Goal: Task Accomplishment & Management: Complete application form

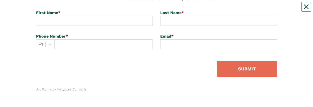
scroll to position [90, 0]
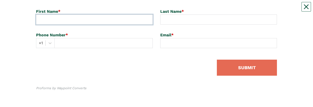
click at [46, 19] on input at bounding box center [94, 20] width 117 height 10
type input "[PERSON_NAME]"
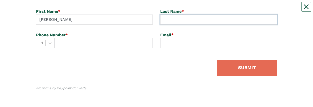
type input "[PERSON_NAME]"
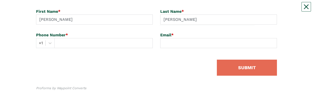
type input "2523390551"
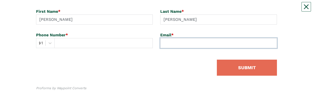
type input "[EMAIL_ADDRESS][DOMAIN_NAME]"
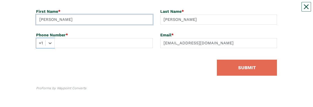
click at [70, 41] on div "Select is focused ,type to refine list, press Down to open the menu, +1" at bounding box center [94, 43] width 117 height 10
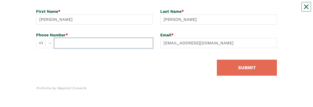
drag, startPoint x: 69, startPoint y: 43, endPoint x: 64, endPoint y: 43, distance: 5.3
click at [68, 43] on input "text" at bounding box center [103, 43] width 98 height 10
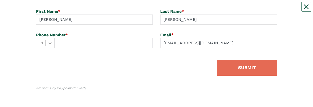
click at [50, 44] on icon at bounding box center [50, 43] width 5 height 5
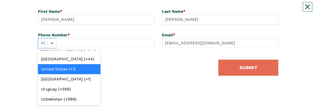
scroll to position [2427, 0]
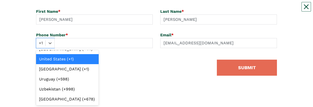
click at [51, 64] on div "United States (+1)" at bounding box center [67, 59] width 63 height 10
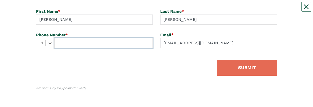
click at [61, 46] on input "text" at bounding box center [103, 43] width 98 height 10
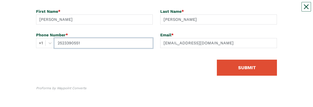
type input "2523390551"
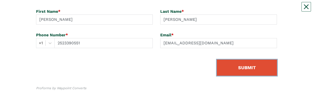
click at [222, 69] on button "SUBMIT" at bounding box center [247, 68] width 60 height 16
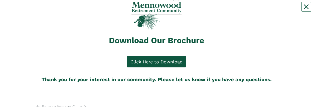
scroll to position [46, 0]
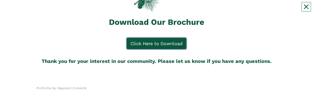
click at [156, 42] on link "Click Here to Download" at bounding box center [157, 43] width 60 height 11
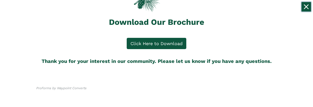
click at [307, 8] on icon "Close" at bounding box center [306, 7] width 4 height 4
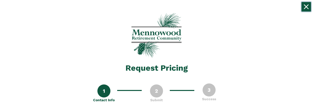
click at [305, 3] on button "Close" at bounding box center [306, 7] width 10 height 10
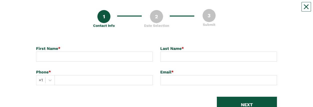
scroll to position [75, 0]
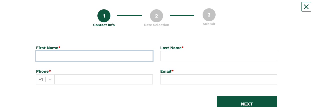
click at [66, 56] on input at bounding box center [94, 56] width 117 height 10
type input "[PERSON_NAME]"
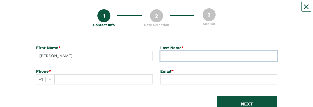
type input "[PERSON_NAME]"
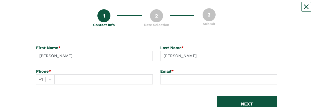
type input "2523390551"
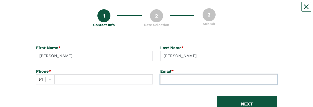
type input "[EMAIL_ADDRESS][DOMAIN_NAME]"
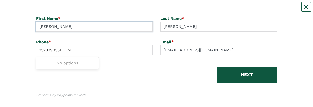
scroll to position [111, 0]
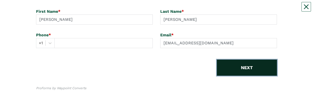
click at [232, 62] on button "NEXT" at bounding box center [247, 68] width 60 height 16
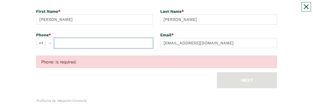
click at [59, 43] on input "text" at bounding box center [103, 43] width 98 height 10
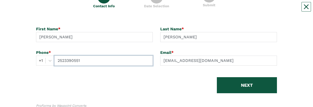
scroll to position [86, 0]
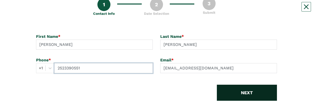
type input "2523390551"
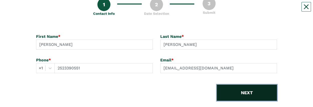
click at [235, 95] on button "NEXT" at bounding box center [247, 93] width 60 height 16
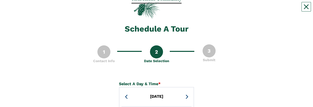
scroll to position [100, 0]
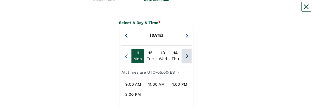
click at [187, 54] on icon "Previous Month" at bounding box center [186, 56] width 3 height 5
click at [174, 54] on div "16" at bounding box center [175, 53] width 13 height 6
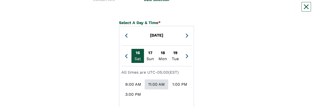
click at [152, 83] on div "11:00 AM" at bounding box center [156, 84] width 23 height 10
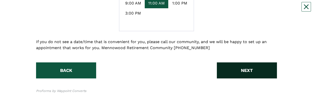
scroll to position [184, 0]
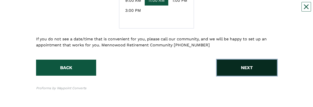
click at [229, 65] on button "NEXT" at bounding box center [247, 68] width 60 height 16
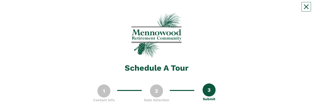
scroll to position [75, 0]
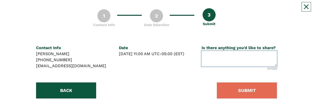
click at [219, 58] on textarea at bounding box center [238, 59] width 75 height 16
type textarea "I"
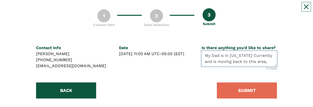
scroll to position [4, 0]
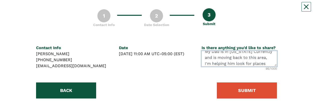
type textarea "My Dad is in Arizona Currently and is moving back to this area, I'm helping him…"
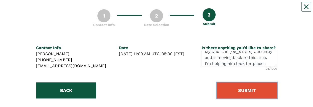
click at [249, 89] on button "SUBMIT" at bounding box center [247, 90] width 60 height 16
